Goal: Transaction & Acquisition: Purchase product/service

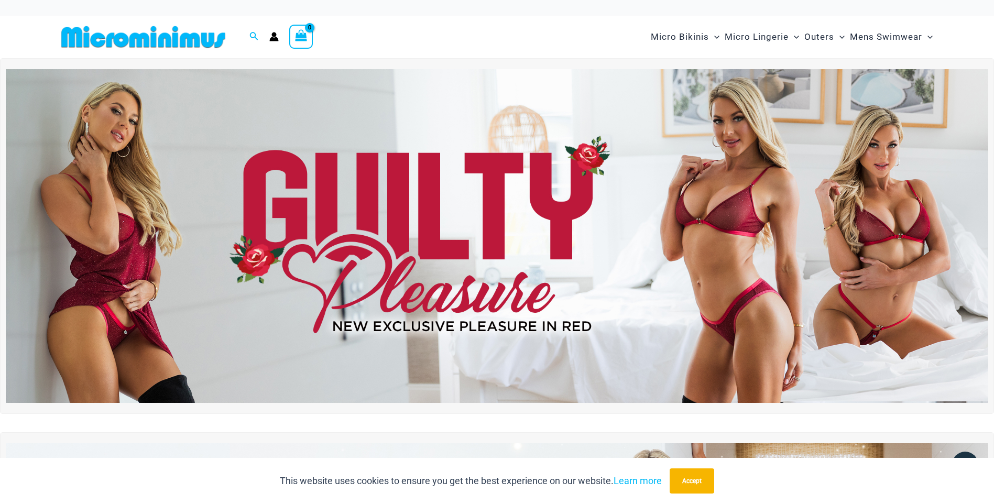
click at [834, 143] on img at bounding box center [497, 236] width 982 height 334
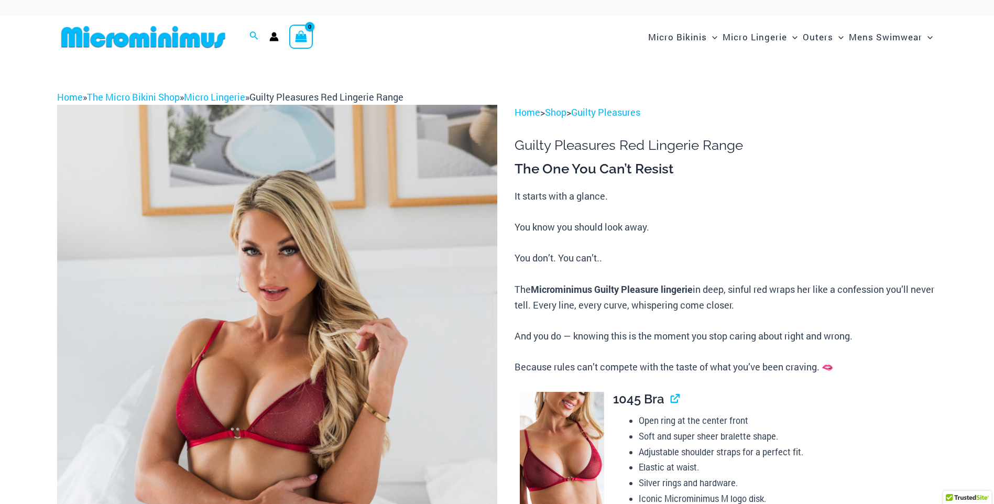
click at [308, 346] on img at bounding box center [277, 435] width 440 height 660
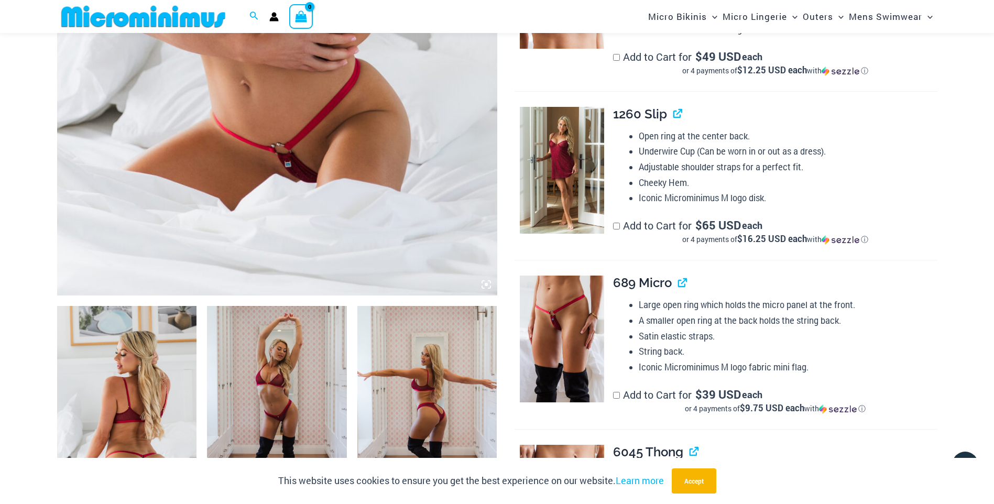
scroll to position [461, 0]
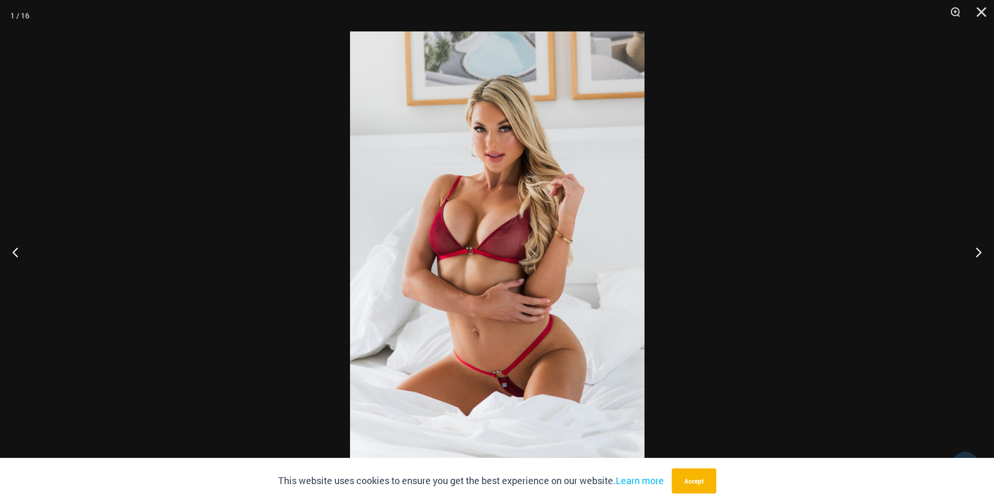
click at [527, 270] on img at bounding box center [497, 251] width 294 height 441
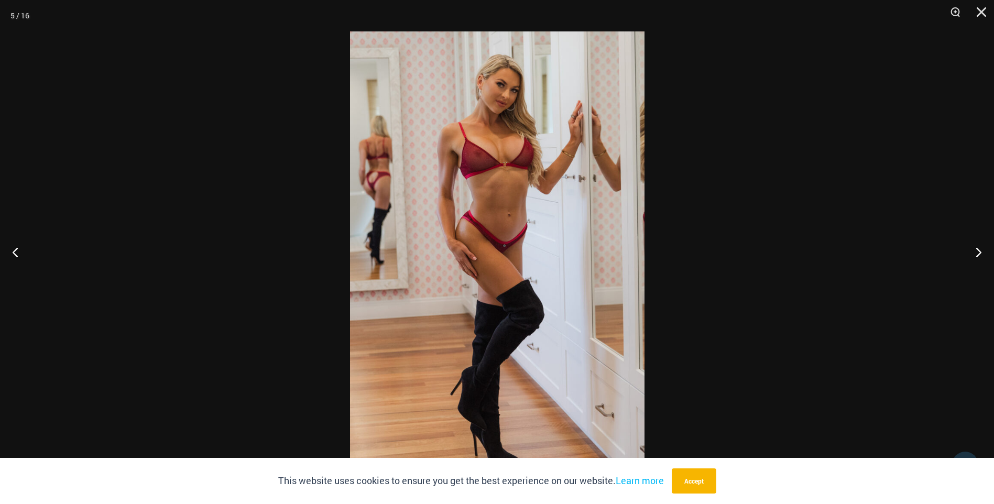
click at [765, 90] on div at bounding box center [497, 252] width 994 height 504
